Goal: Information Seeking & Learning: Learn about a topic

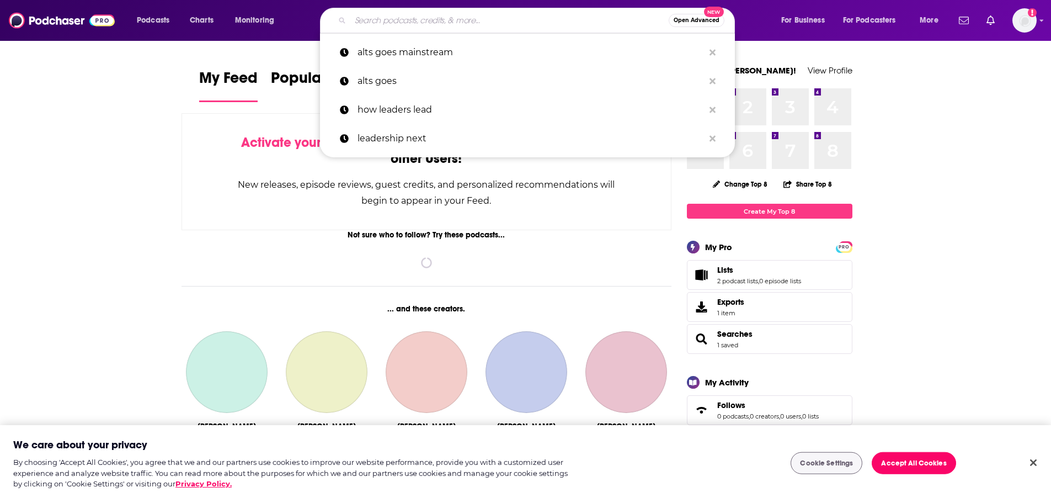
click at [466, 28] on input "Search podcasts, credits, & more..." at bounding box center [509, 21] width 318 height 18
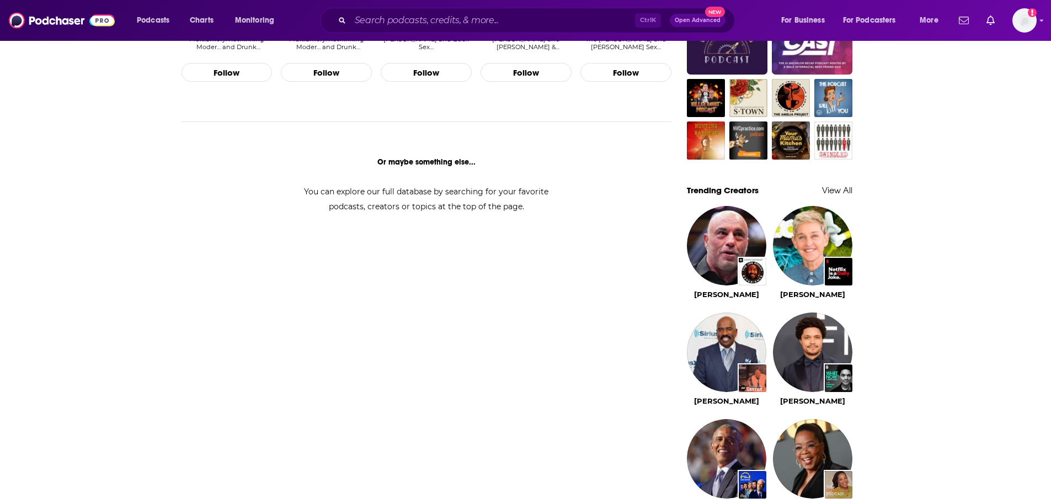
scroll to position [879, 0]
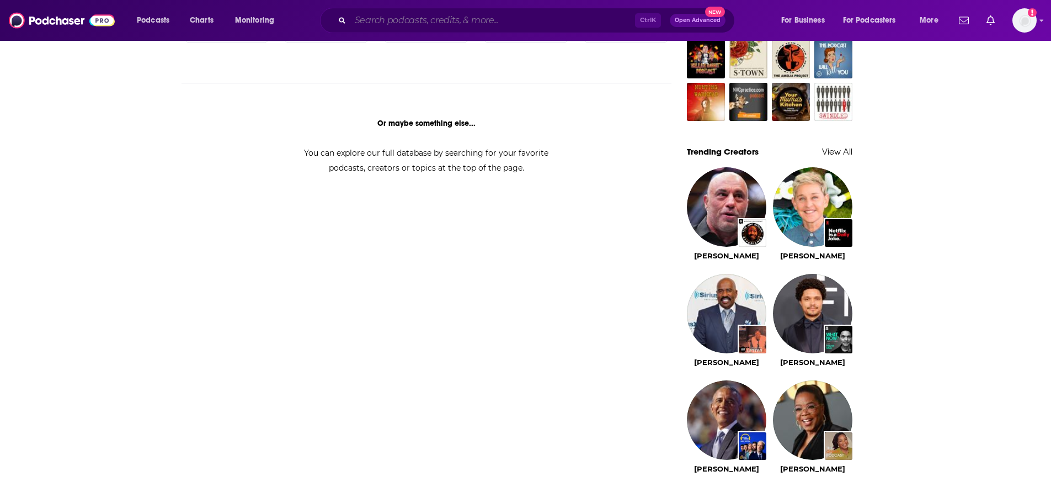
click at [466, 28] on input "Search podcasts, credits, & more..." at bounding box center [492, 21] width 285 height 18
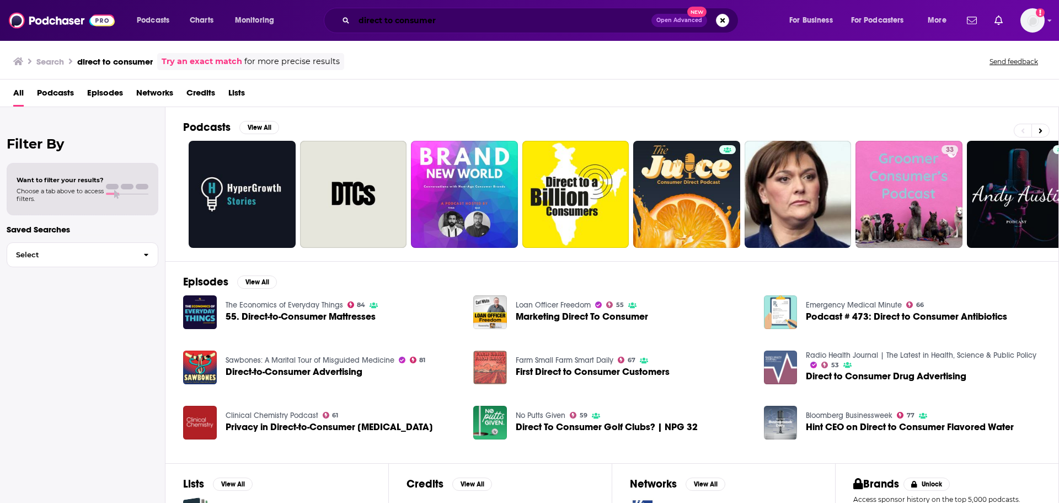
click at [396, 24] on input "direct to consumer" at bounding box center [502, 21] width 297 height 18
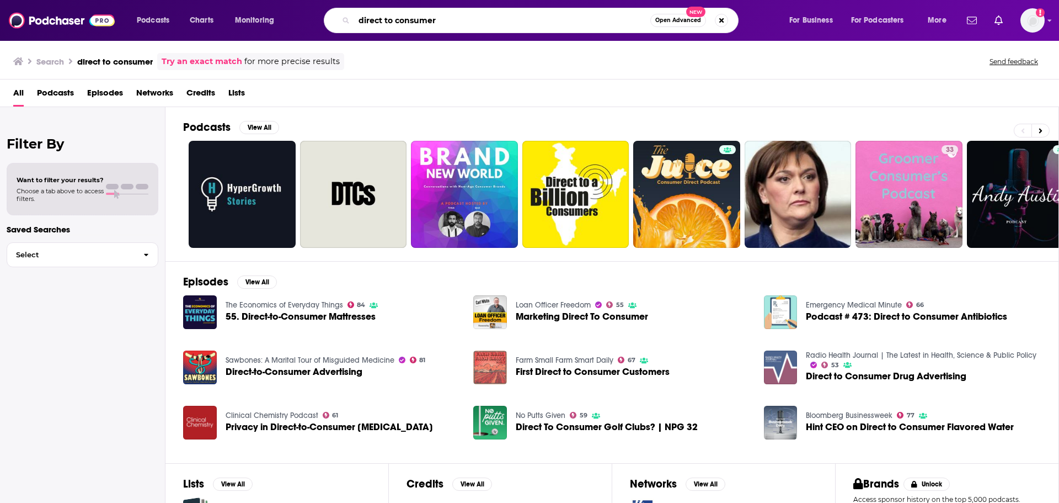
click at [396, 24] on input "direct to consumer" at bounding box center [502, 21] width 296 height 18
type input "ecommerce"
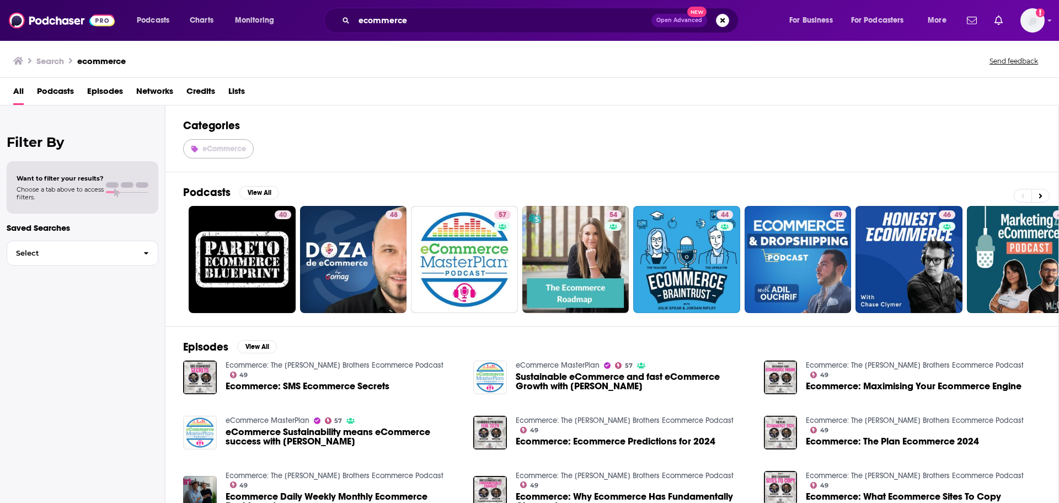
click at [222, 150] on span "eCommerce" at bounding box center [224, 148] width 44 height 9
